Goal: Task Accomplishment & Management: Use online tool/utility

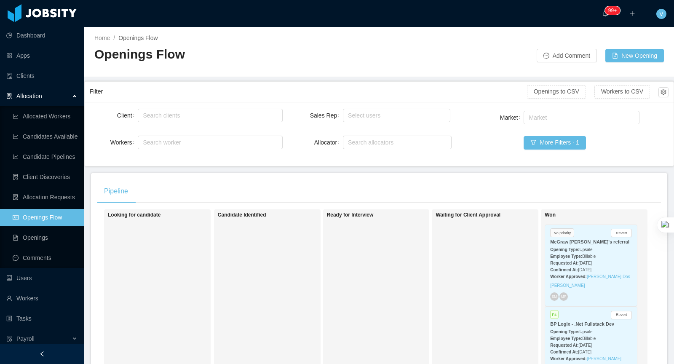
click at [241, 98] on div "Filter" at bounding box center [308, 92] width 437 height 16
click at [536, 130] on div "Market Market More Filters · 1" at bounding box center [572, 135] width 193 height 52
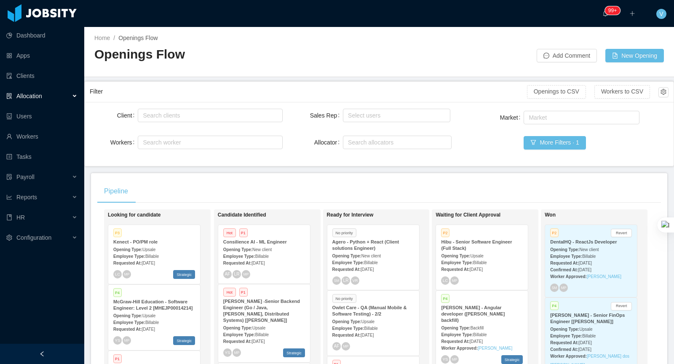
click at [378, 261] on span "Billable" at bounding box center [371, 262] width 13 height 5
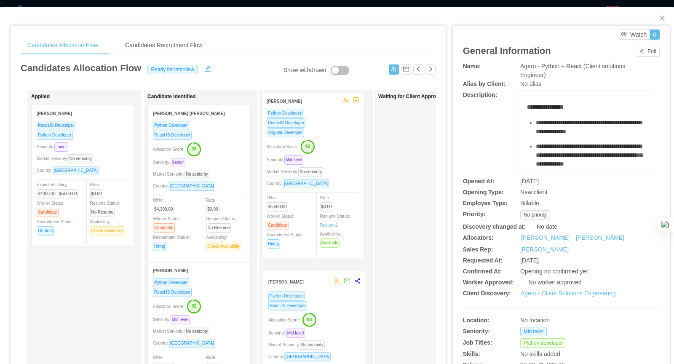
drag, startPoint x: 221, startPoint y: 152, endPoint x: 335, endPoint y: 140, distance: 114.4
click at [335, 140] on div "Applied Ezequiel Berazategui ReactJS Developer Python Developer Seniority: Juni…" at bounding box center [228, 304] width 415 height 428
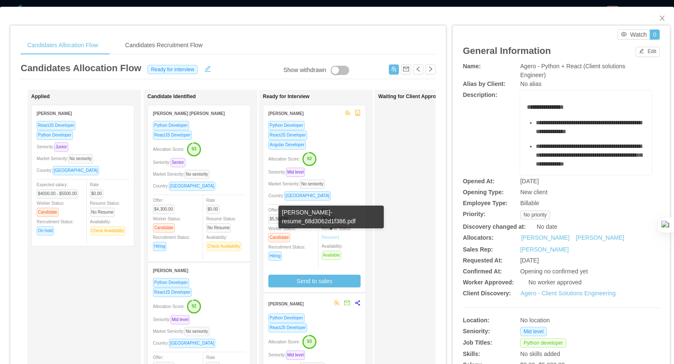
click at [333, 237] on link "Resume 1" at bounding box center [331, 237] width 18 height 6
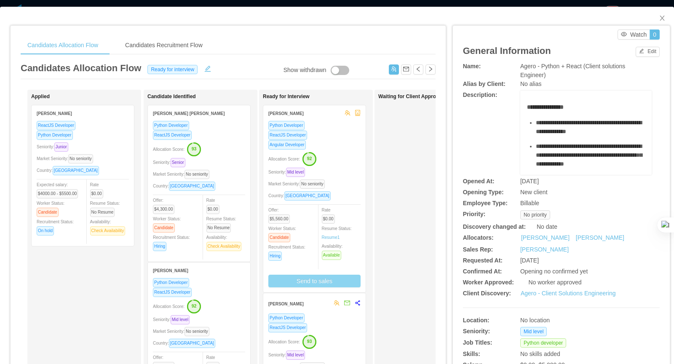
drag, startPoint x: 343, startPoint y: 277, endPoint x: 365, endPoint y: 266, distance: 25.3
click at [343, 277] on button "Send to sales" at bounding box center [314, 281] width 92 height 13
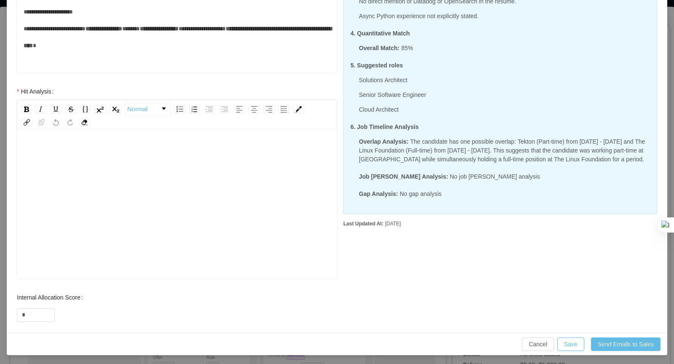
scroll to position [6, 0]
click at [55, 147] on div "rdw-editor" at bounding box center [177, 145] width 307 height 17
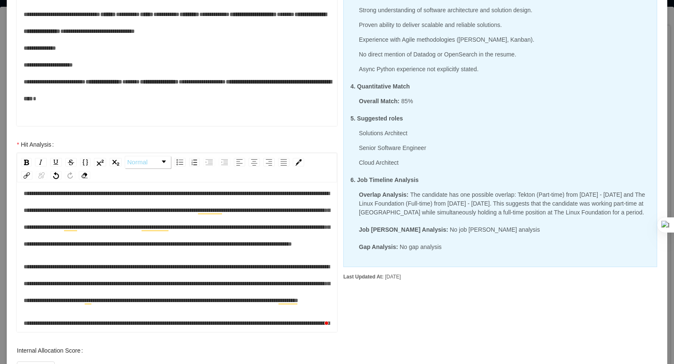
scroll to position [13, 0]
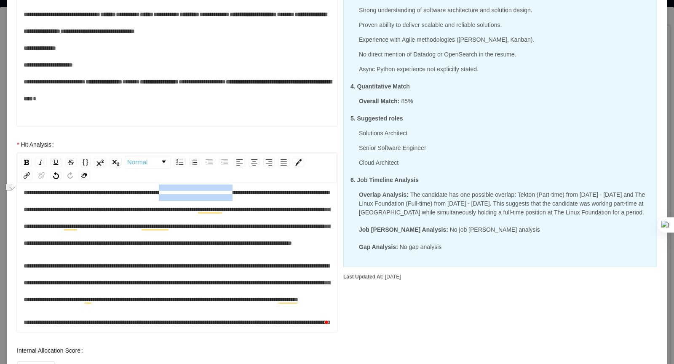
drag, startPoint x: 301, startPoint y: 192, endPoint x: 222, endPoint y: 191, distance: 79.2
click at [204, 195] on div "**********" at bounding box center [177, 217] width 307 height 67
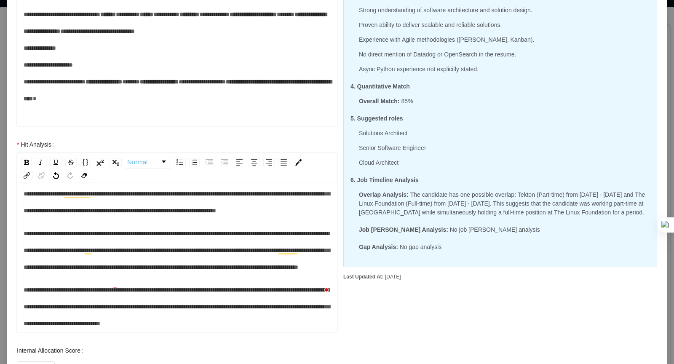
scroll to position [0, 0]
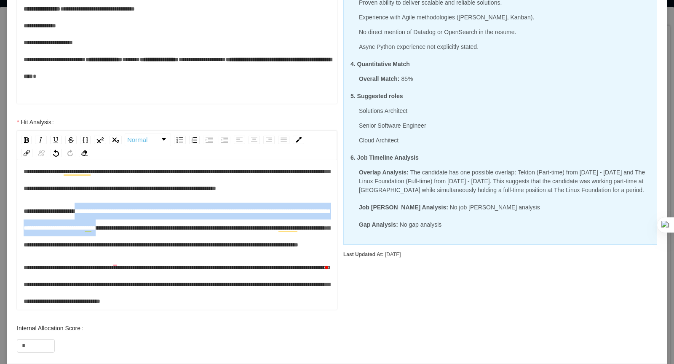
drag, startPoint x: 86, startPoint y: 194, endPoint x: 222, endPoint y: 206, distance: 136.6
click at [222, 208] on span "**********" at bounding box center [177, 228] width 306 height 40
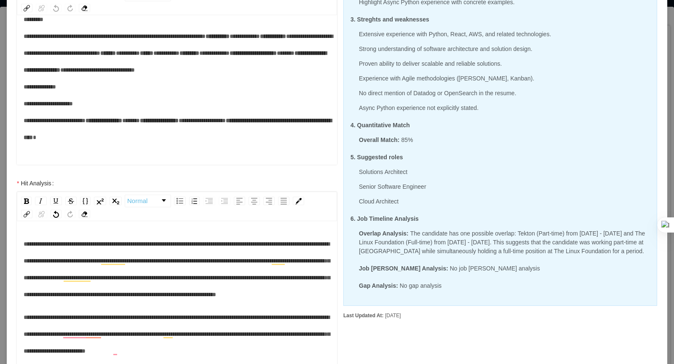
scroll to position [272, 0]
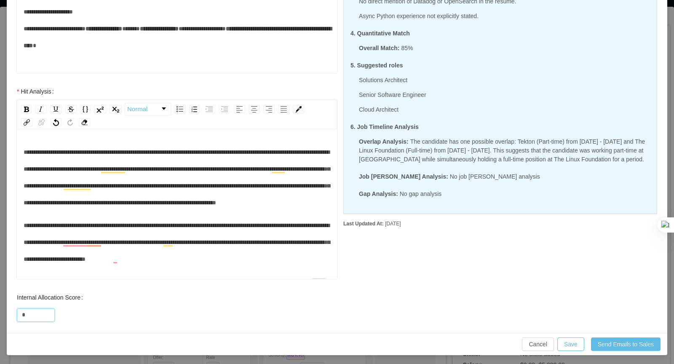
drag, startPoint x: 6, startPoint y: 311, endPoint x: 0, endPoint y: 310, distance: 6.4
click at [0, 310] on div "**********" at bounding box center [337, 182] width 674 height 364
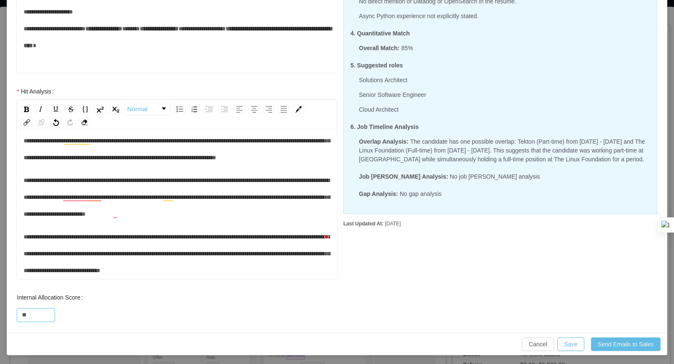
type input "**"
click at [570, 343] on button "Save" at bounding box center [571, 344] width 27 height 13
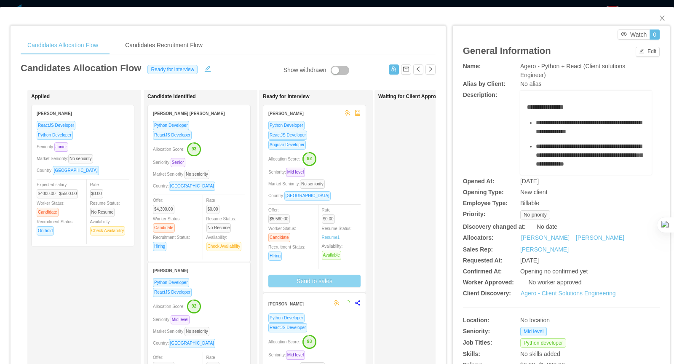
scroll to position [230, 0]
